Goal: Task Accomplishment & Management: Use online tool/utility

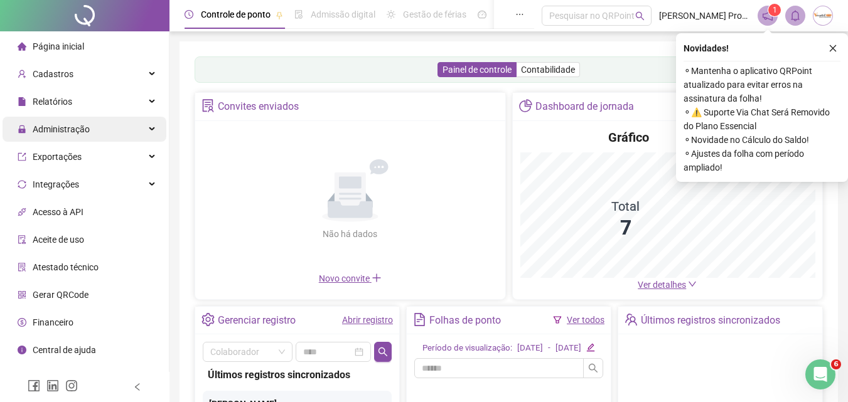
click at [57, 125] on span "Administração" at bounding box center [61, 129] width 57 height 10
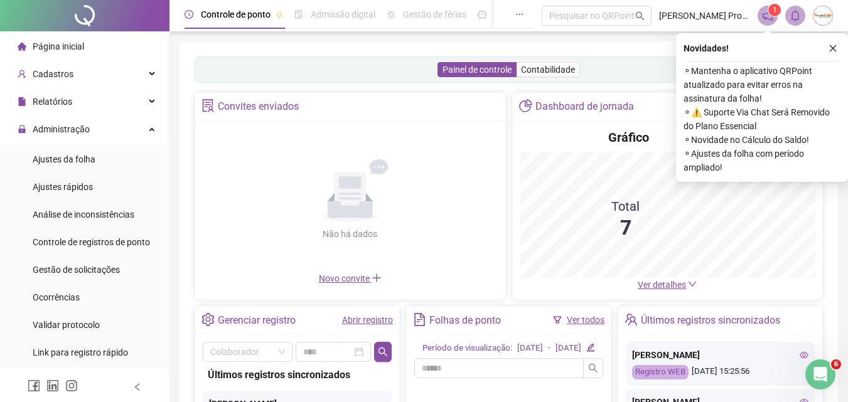
drag, startPoint x: 63, startPoint y: 163, endPoint x: 189, endPoint y: 186, distance: 128.3
click at [62, 163] on span "Ajustes da folha" at bounding box center [64, 159] width 63 height 10
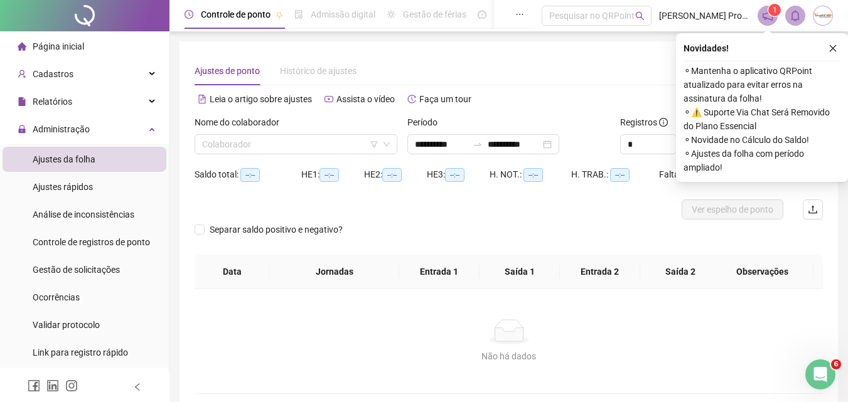
type input "**********"
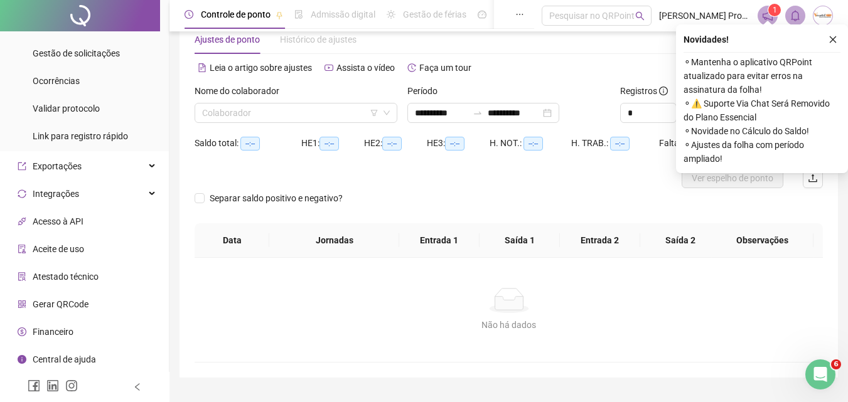
scroll to position [61, 0]
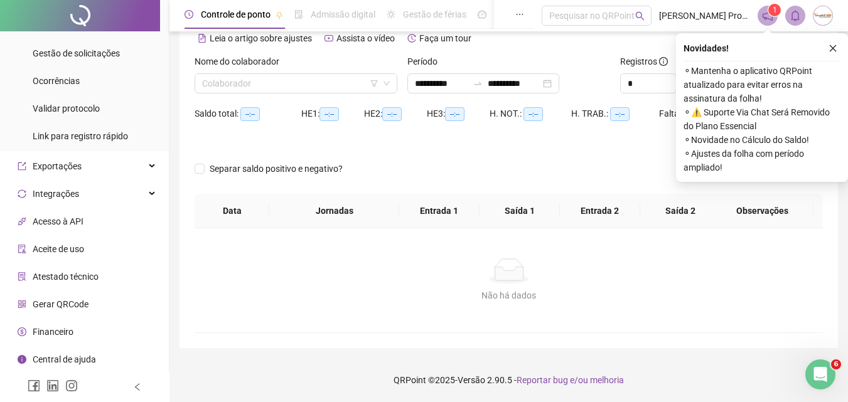
click at [359, 280] on div "Não há dados" at bounding box center [509, 271] width 598 height 25
click at [831, 48] on icon "close" at bounding box center [832, 48] width 9 height 9
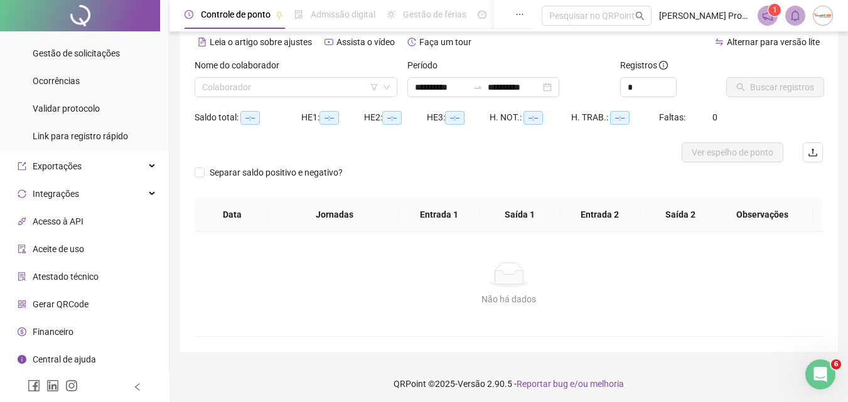
scroll to position [0, 0]
